Goal: Transaction & Acquisition: Purchase product/service

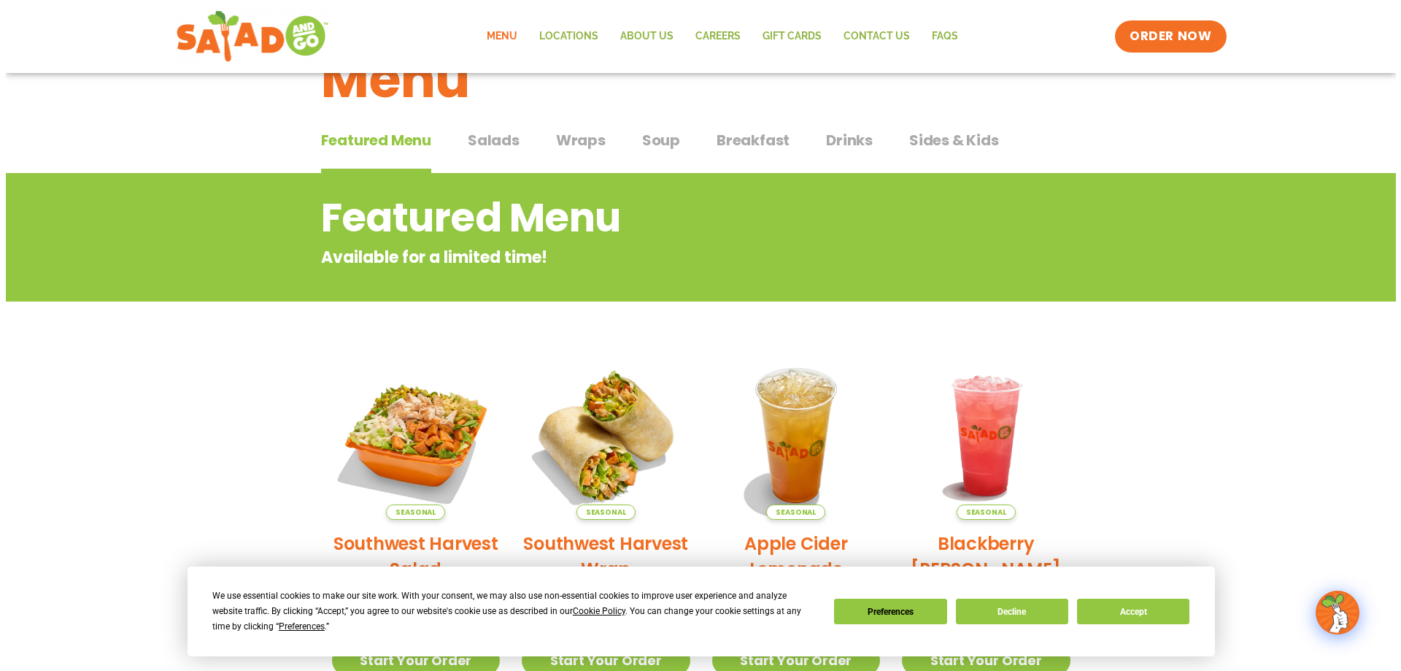
scroll to position [219, 0]
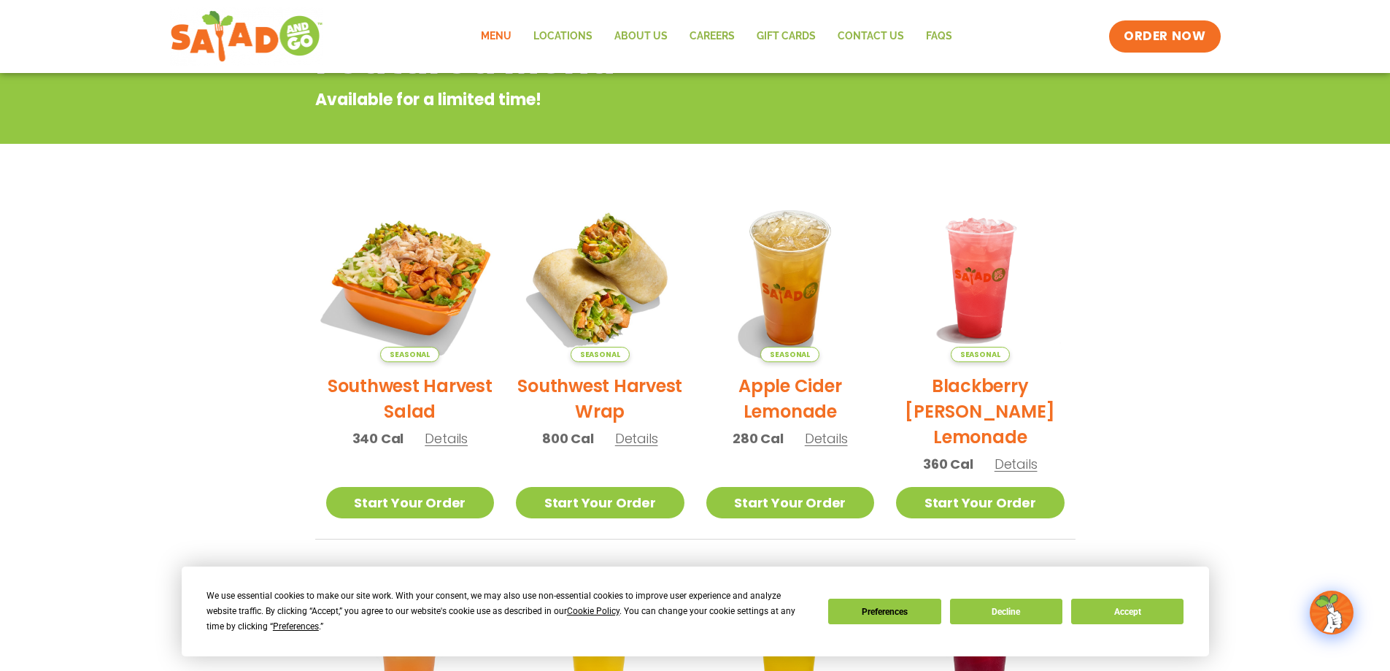
click at [429, 311] on img at bounding box center [410, 278] width 198 height 198
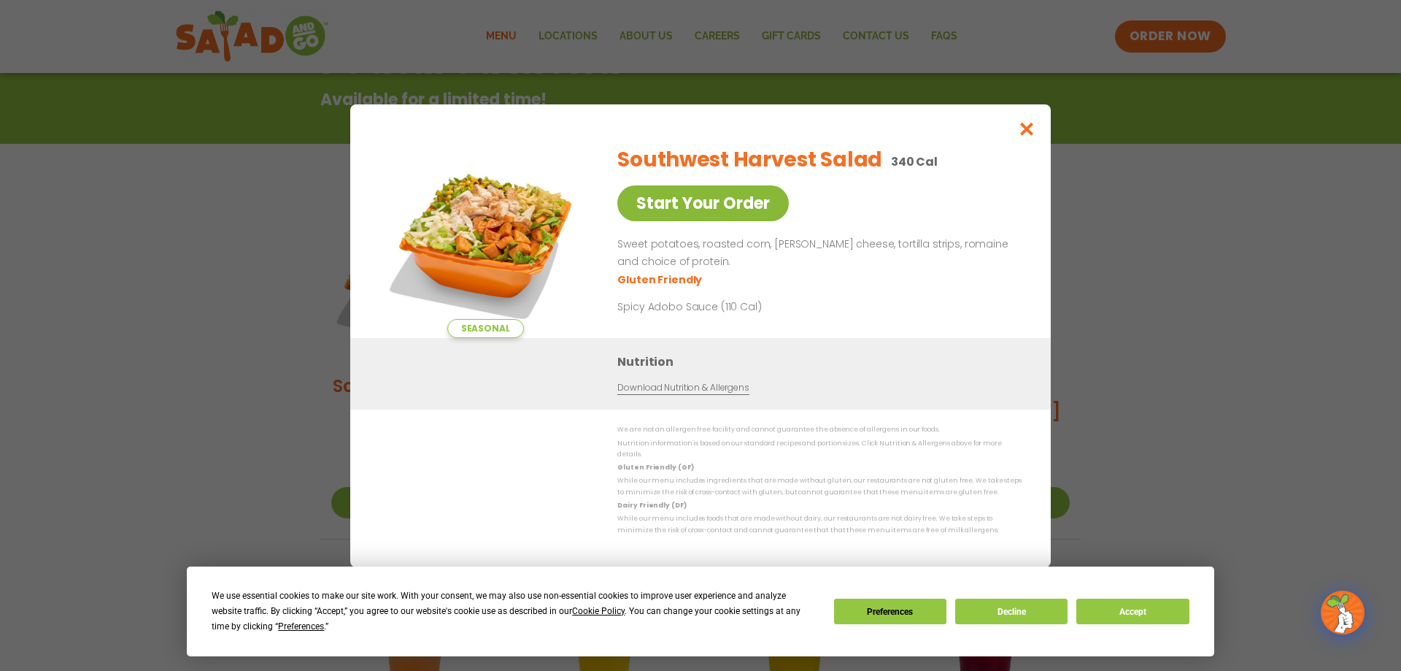
click at [701, 220] on link "Start Your Order" at bounding box center [703, 203] width 172 height 36
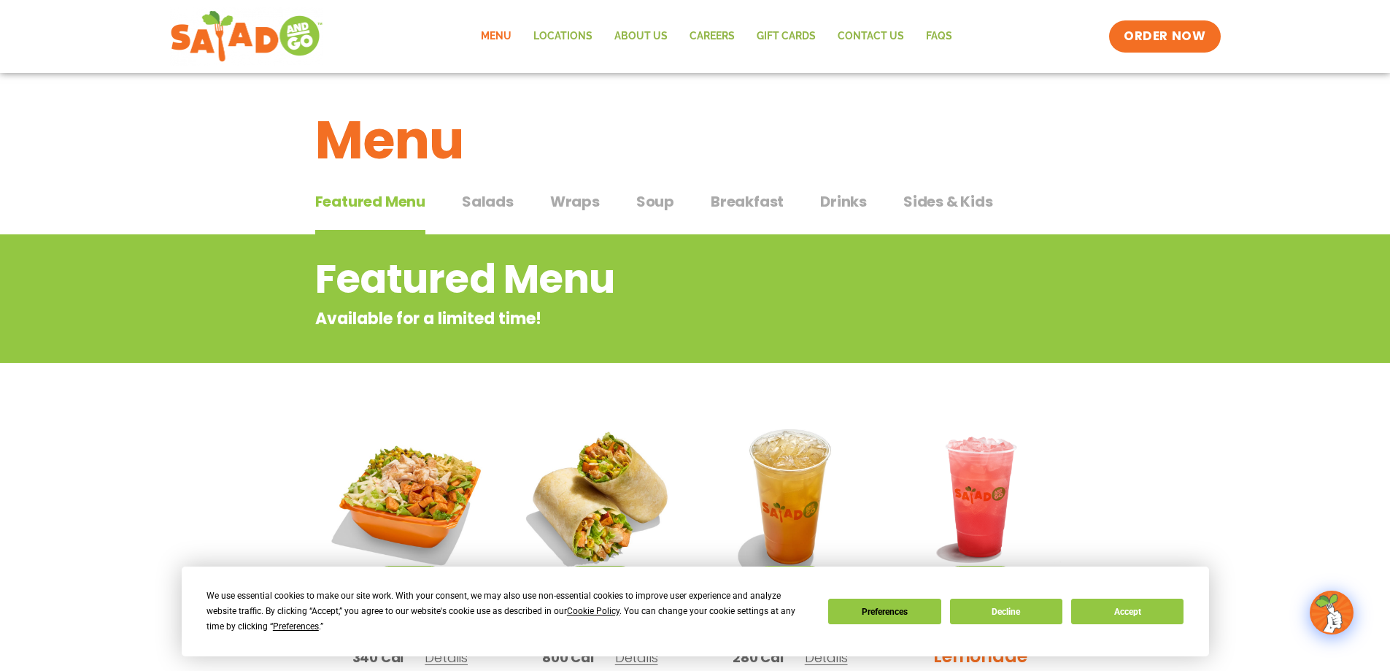
click at [506, 203] on span "Salads" at bounding box center [488, 201] width 52 height 22
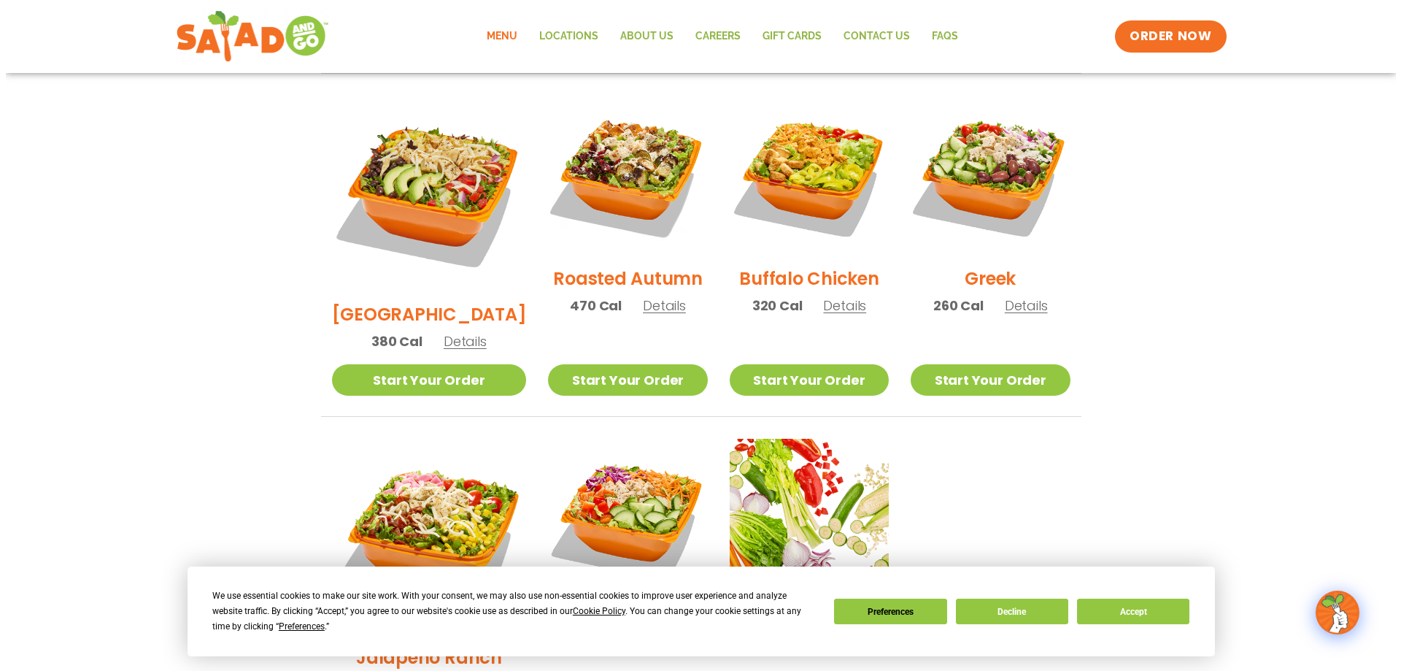
scroll to position [657, 0]
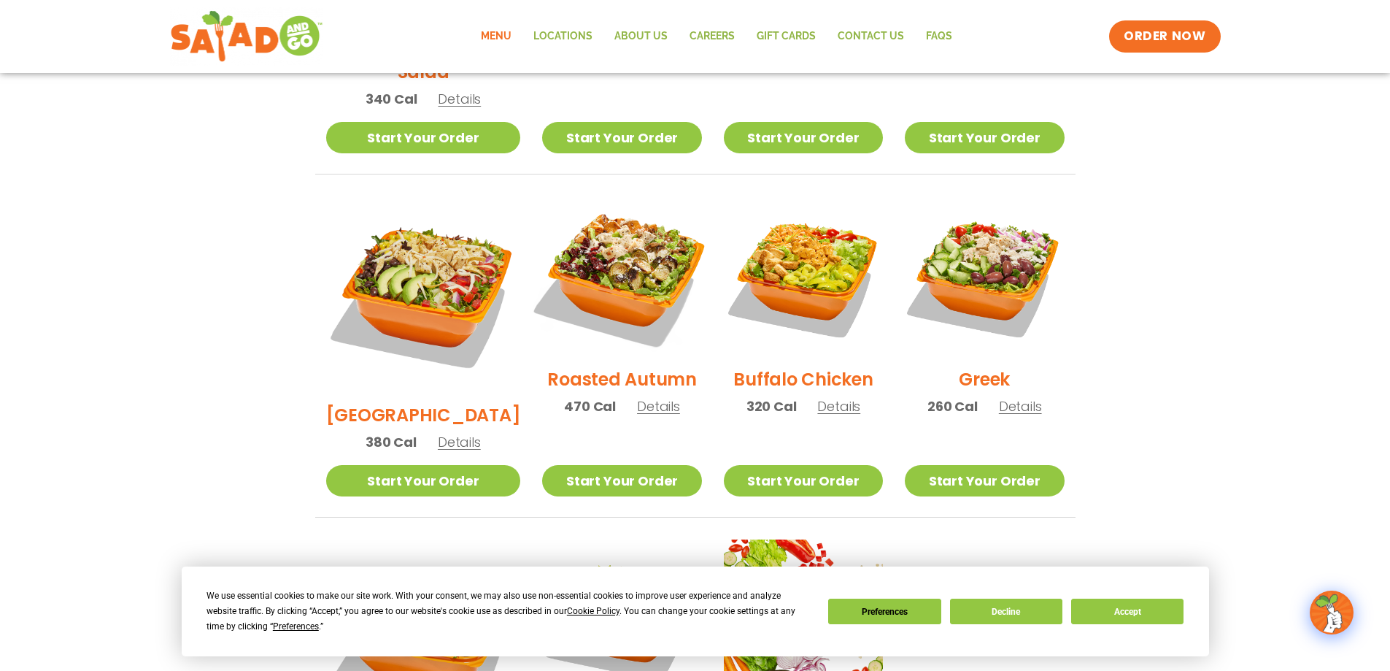
click at [613, 274] on img at bounding box center [621, 275] width 187 height 187
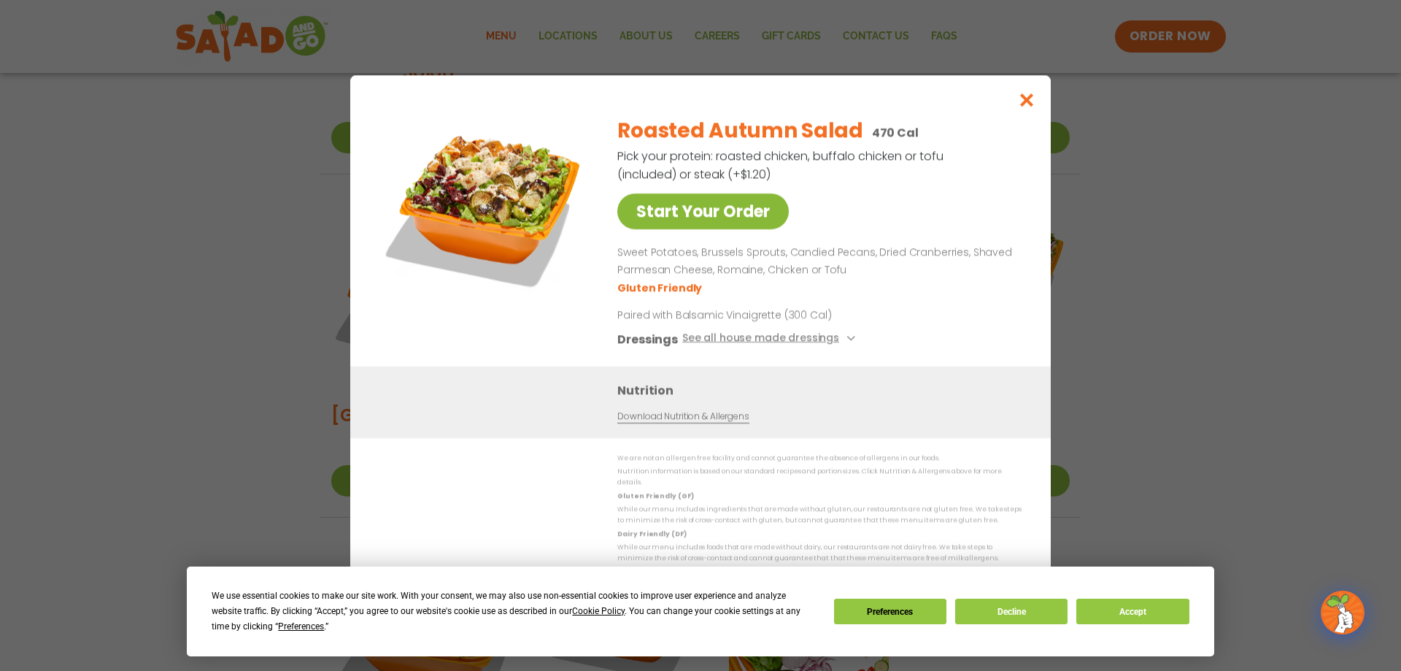
click at [720, 220] on link "Start Your Order" at bounding box center [703, 211] width 172 height 36
